Goal: Transaction & Acquisition: Book appointment/travel/reservation

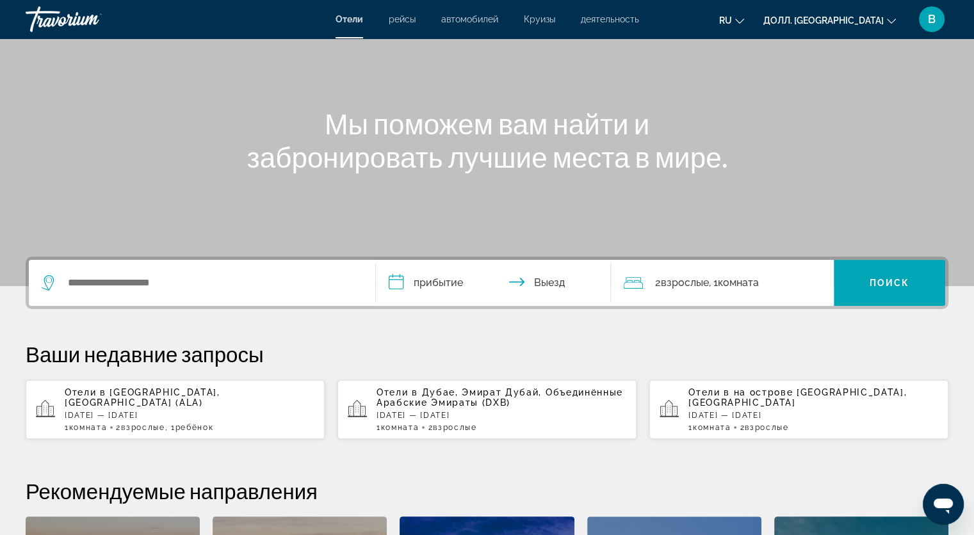
scroll to position [128, 0]
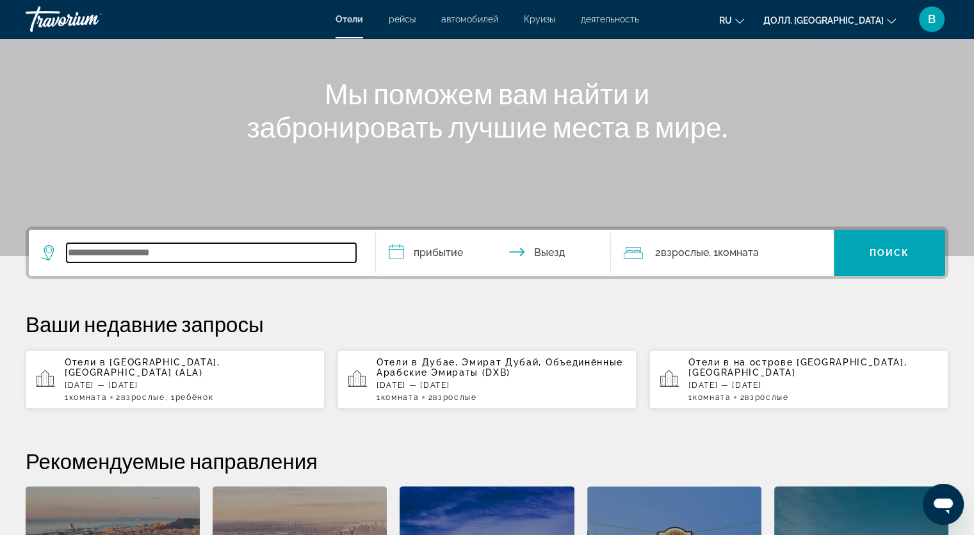
click at [69, 255] on input "Виджет поиска" at bounding box center [211, 252] width 289 height 19
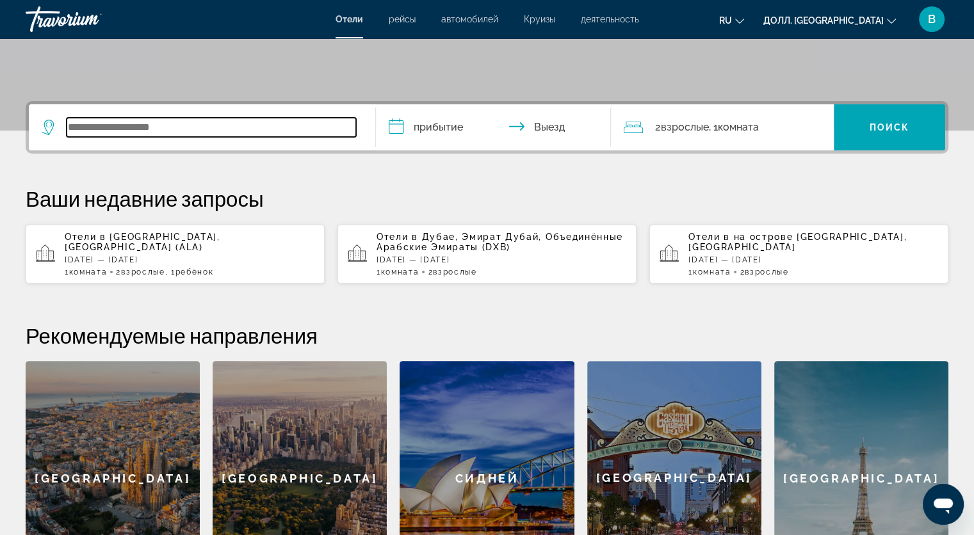
scroll to position [248, 0]
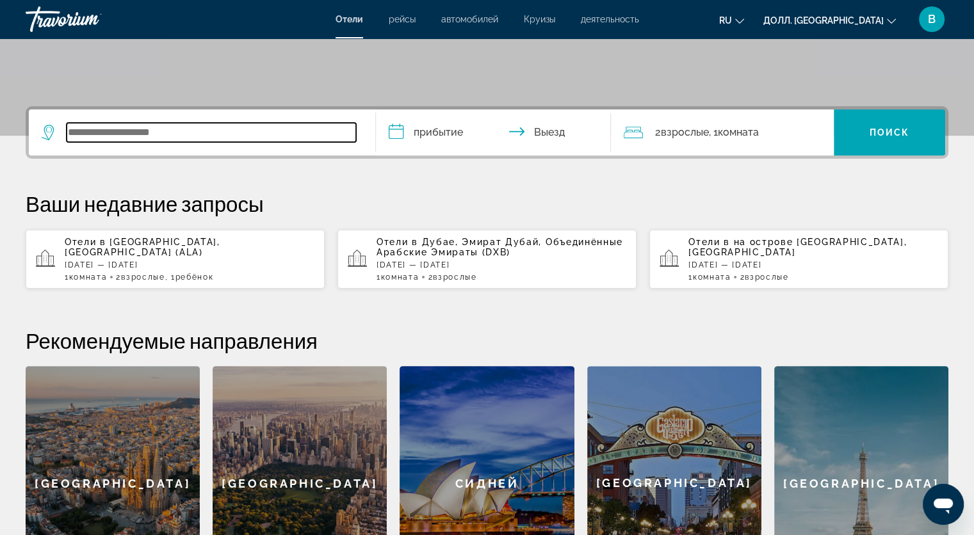
click at [77, 129] on input "Виджет поиска" at bounding box center [211, 132] width 289 height 19
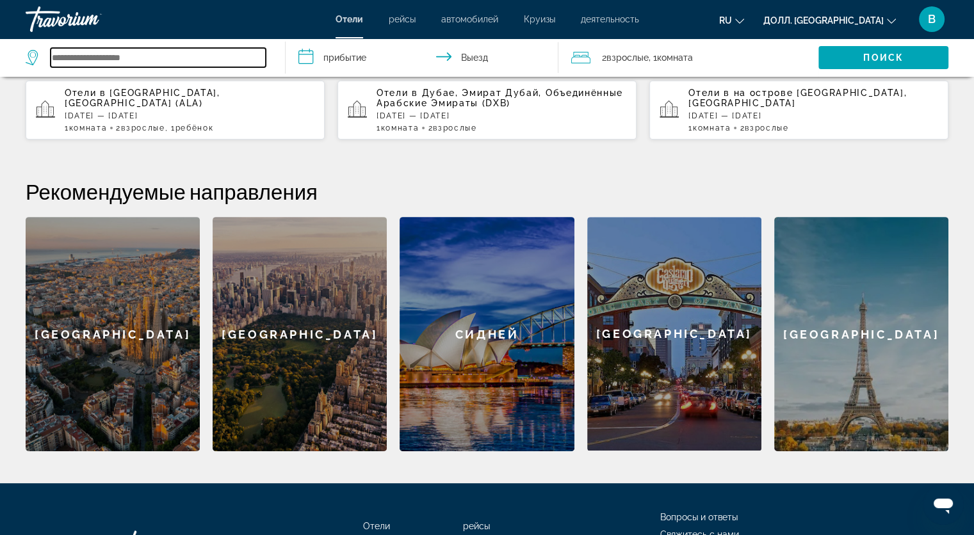
scroll to position [440, 0]
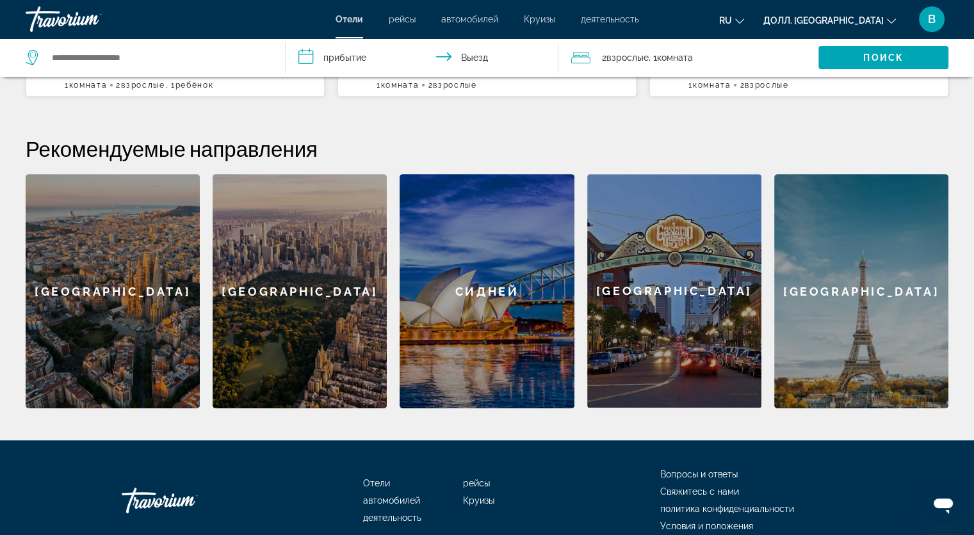
click at [818, 309] on div "[GEOGRAPHIC_DATA]" at bounding box center [861, 291] width 174 height 234
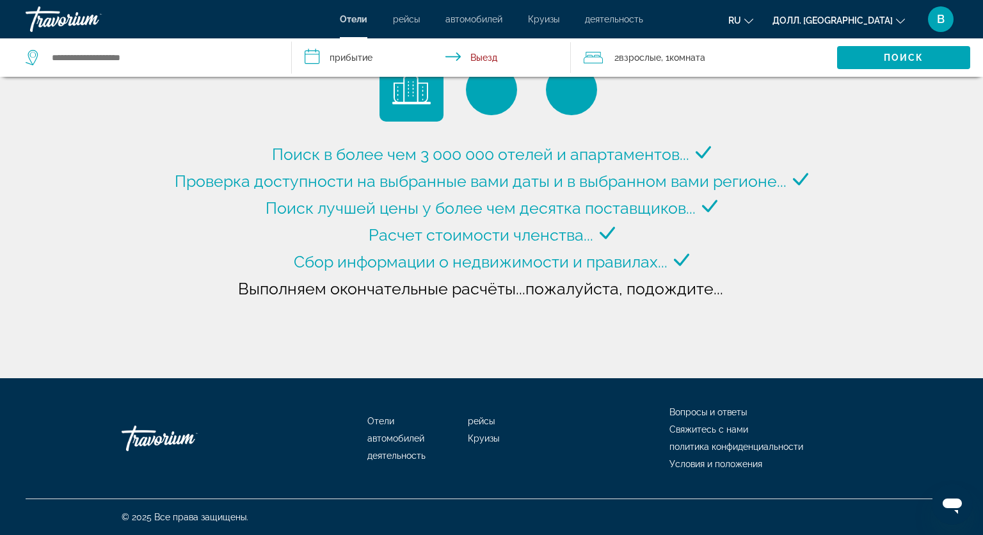
type input "**********"
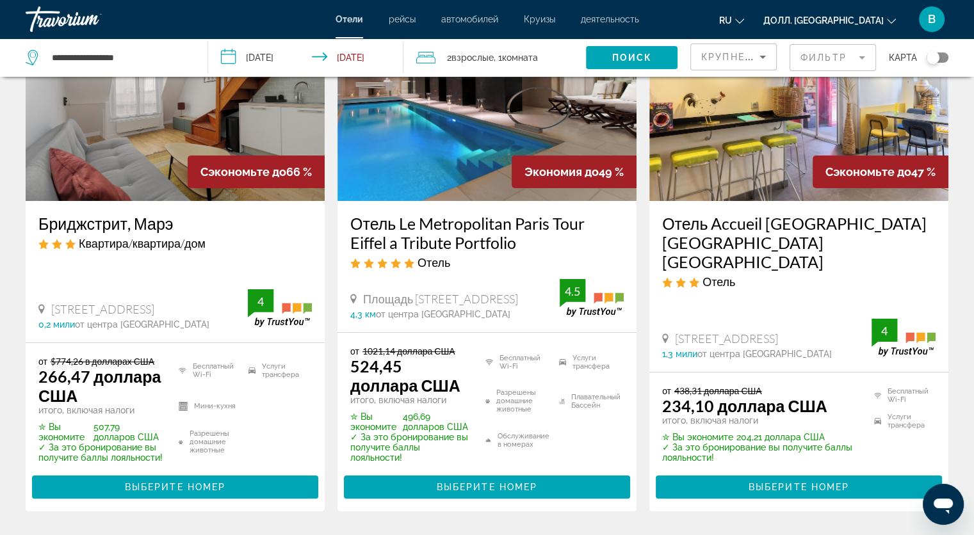
scroll to position [128, 0]
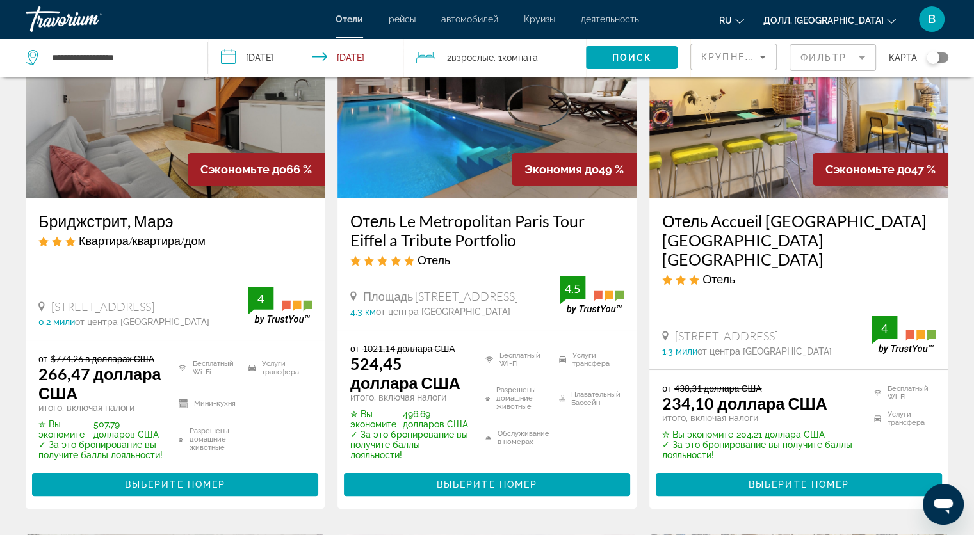
click at [511, 282] on div "[GEOGRAPHIC_DATA], 10, [GEOGRAPHIC_DATA] 4,3 км от центра [GEOGRAPHIC_DATA] от …" at bounding box center [486, 297] width 273 height 40
click at [358, 286] on div "[GEOGRAPHIC_DATA], 10, [GEOGRAPHIC_DATA] 4,3 км от центра [GEOGRAPHIC_DATA] от …" at bounding box center [486, 297] width 273 height 40
drag, startPoint x: 348, startPoint y: 220, endPoint x: 568, endPoint y: 241, distance: 221.2
click at [568, 241] on div "Отель Le Metropolitan Paris Tour Eiffel a Tribute Portfolio Отель [GEOGRAPHIC_D…" at bounding box center [486, 263] width 299 height 131
copy ya-tr-span "Отель Le Metropolitan Paris Tour Eiffel a Tribute Portfolio"
